Goal: Information Seeking & Learning: Learn about a topic

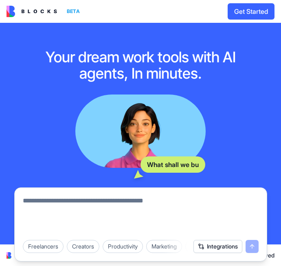
click at [33, 14] on img at bounding box center [32, 11] width 51 height 11
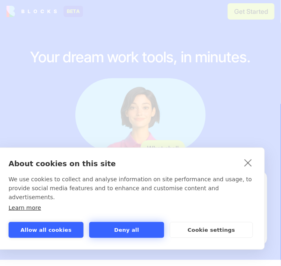
click at [122, 226] on button "Deny all" at bounding box center [126, 230] width 75 height 16
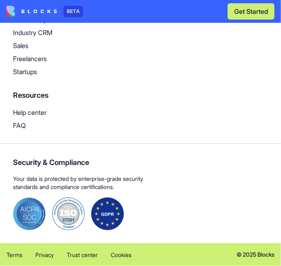
scroll to position [2350, 0]
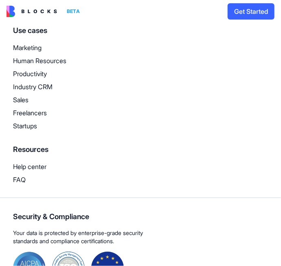
scroll to position [1276, 0]
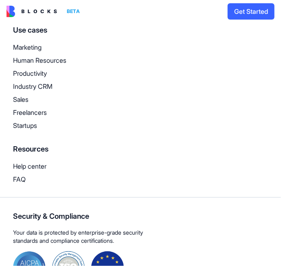
click at [21, 75] on p "Productivity" at bounding box center [140, 73] width 255 height 10
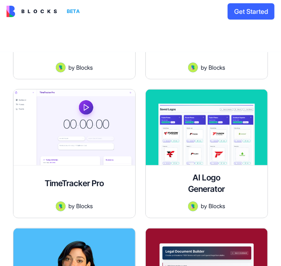
scroll to position [368, 0]
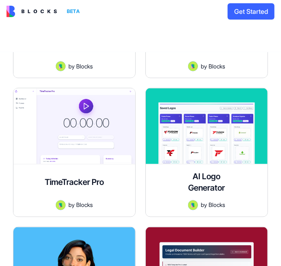
click at [85, 148] on div at bounding box center [74, 126] width 122 height 76
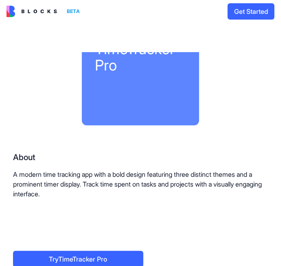
scroll to position [71, 0]
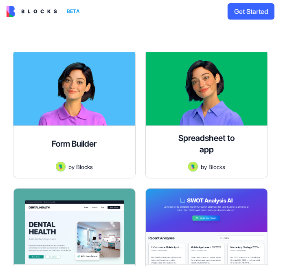
scroll to position [962, 0]
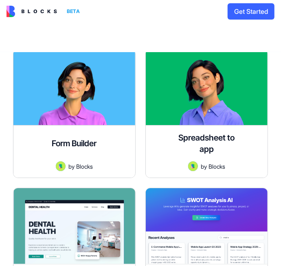
click at [86, 144] on h4 "Form Builder" at bounding box center [74, 143] width 45 height 11
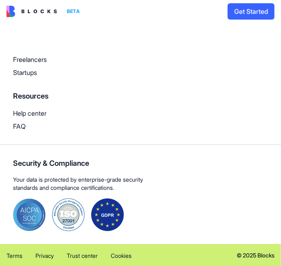
click at [90, 103] on div "Resources Help center FAQ" at bounding box center [140, 110] width 255 height 41
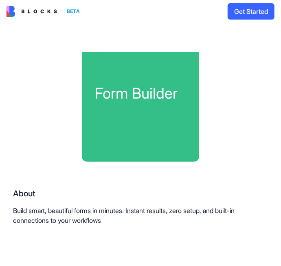
scroll to position [45, 0]
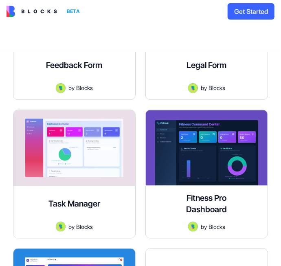
scroll to position [624, 0]
